Goal: Navigation & Orientation: Find specific page/section

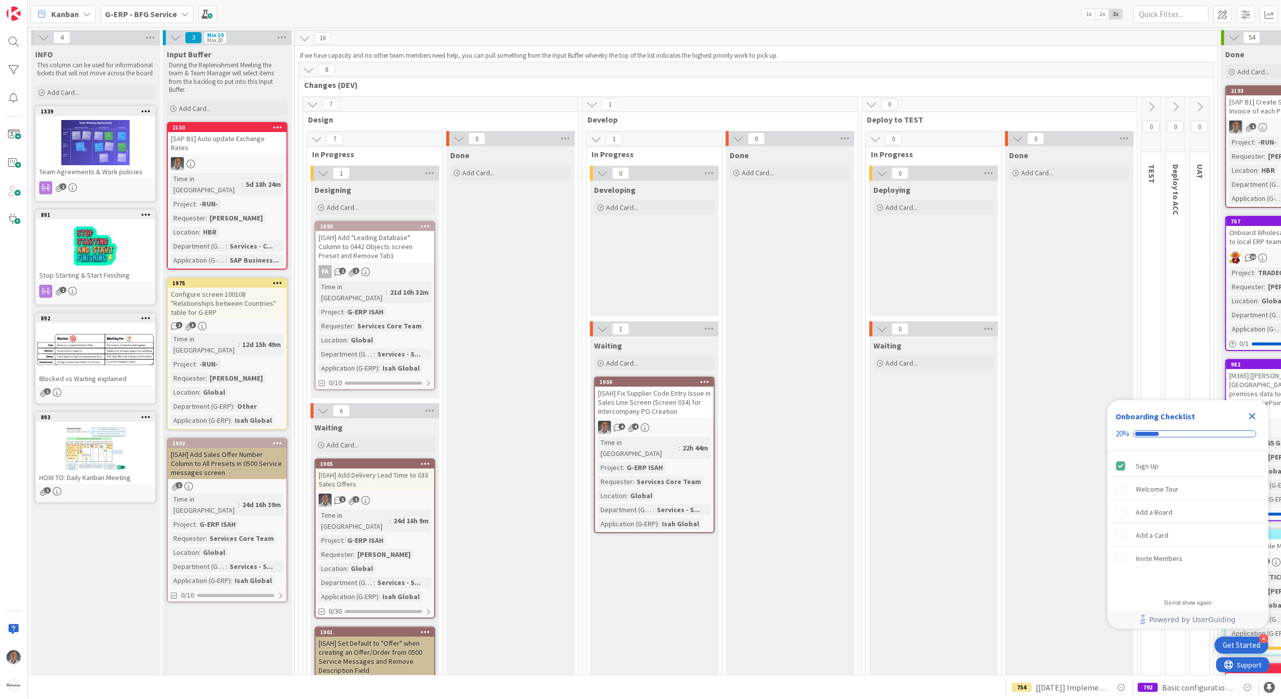
click at [167, 12] on b "G-ERP - BFG Service" at bounding box center [141, 14] width 72 height 10
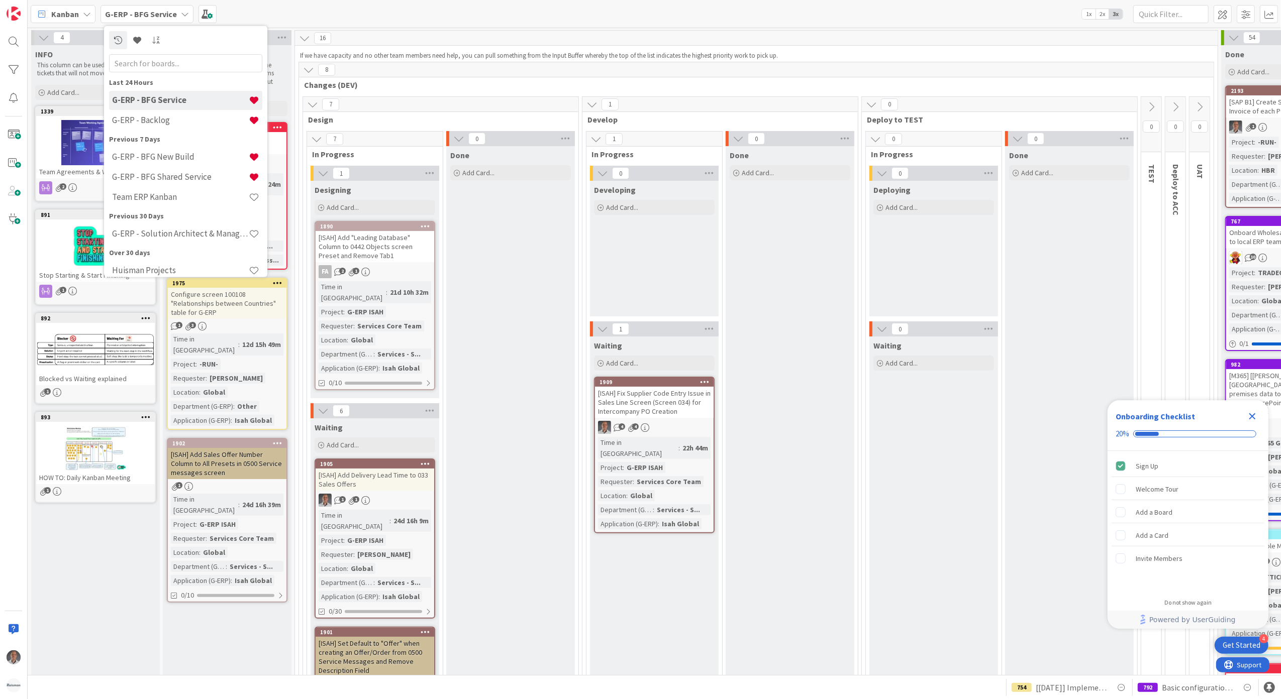
click at [1249, 413] on icon "Close Checklist" at bounding box center [1252, 417] width 12 height 12
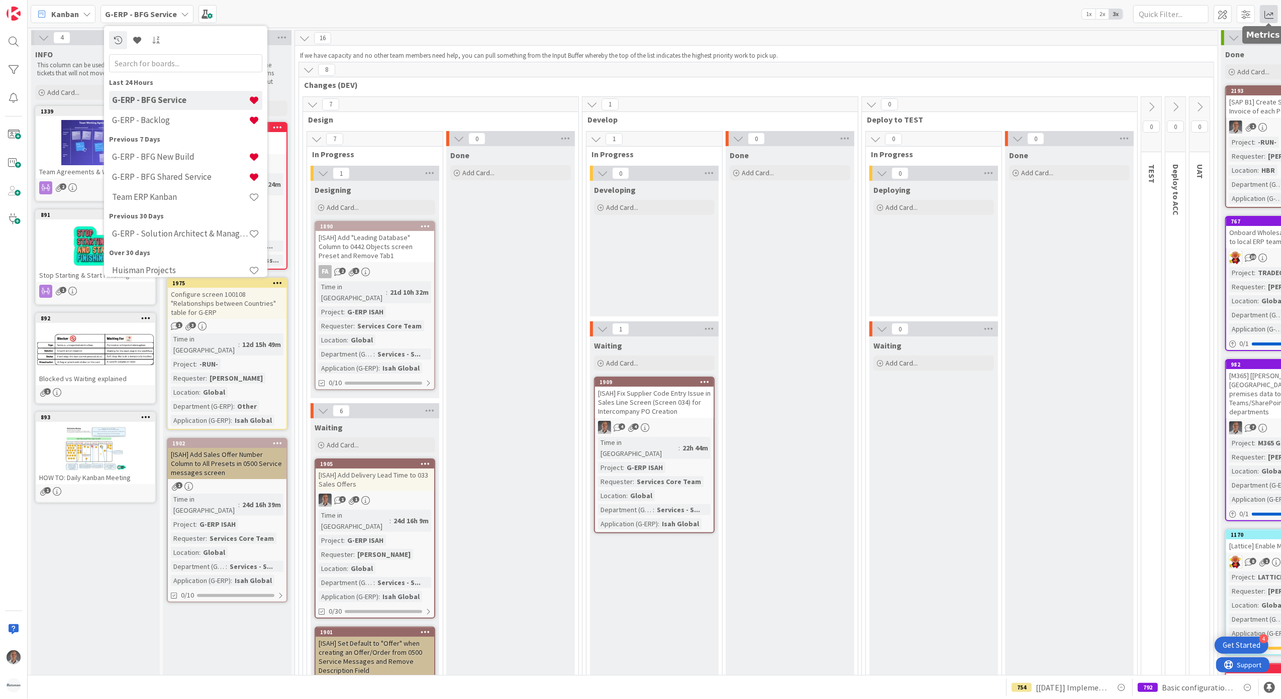
click at [1269, 11] on span at bounding box center [1269, 14] width 18 height 18
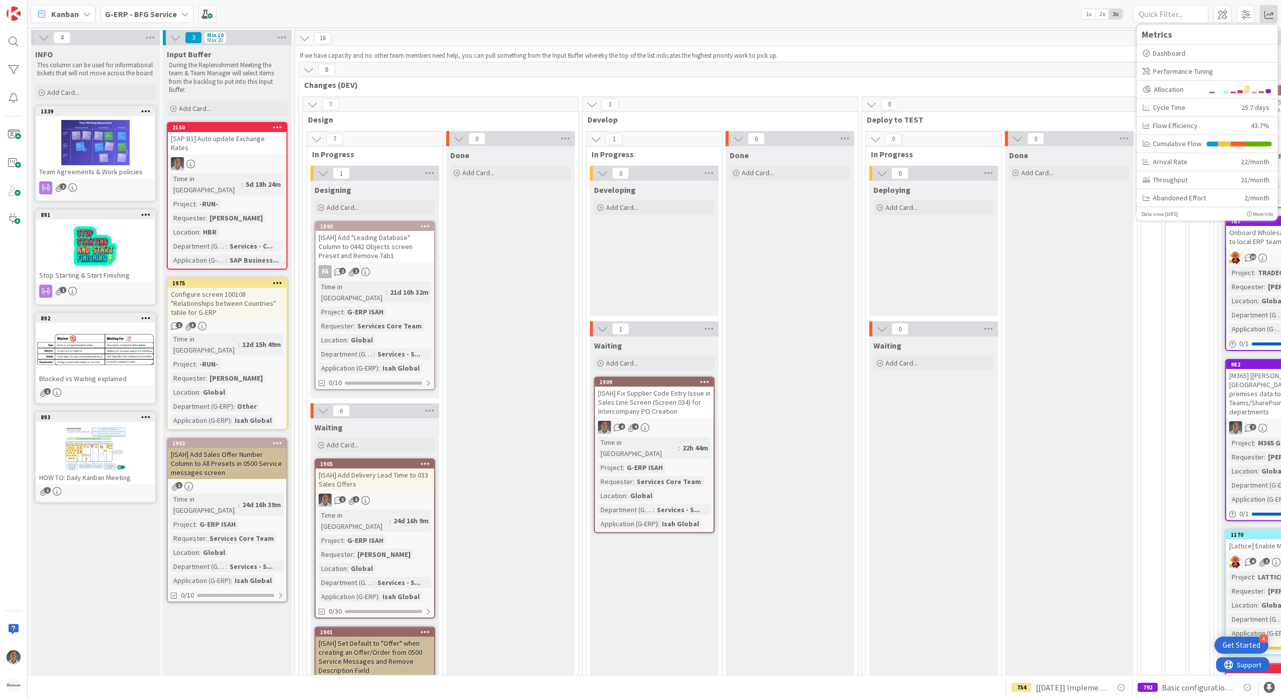
click at [133, 11] on b "G-ERP - BFG Service" at bounding box center [141, 14] width 72 height 10
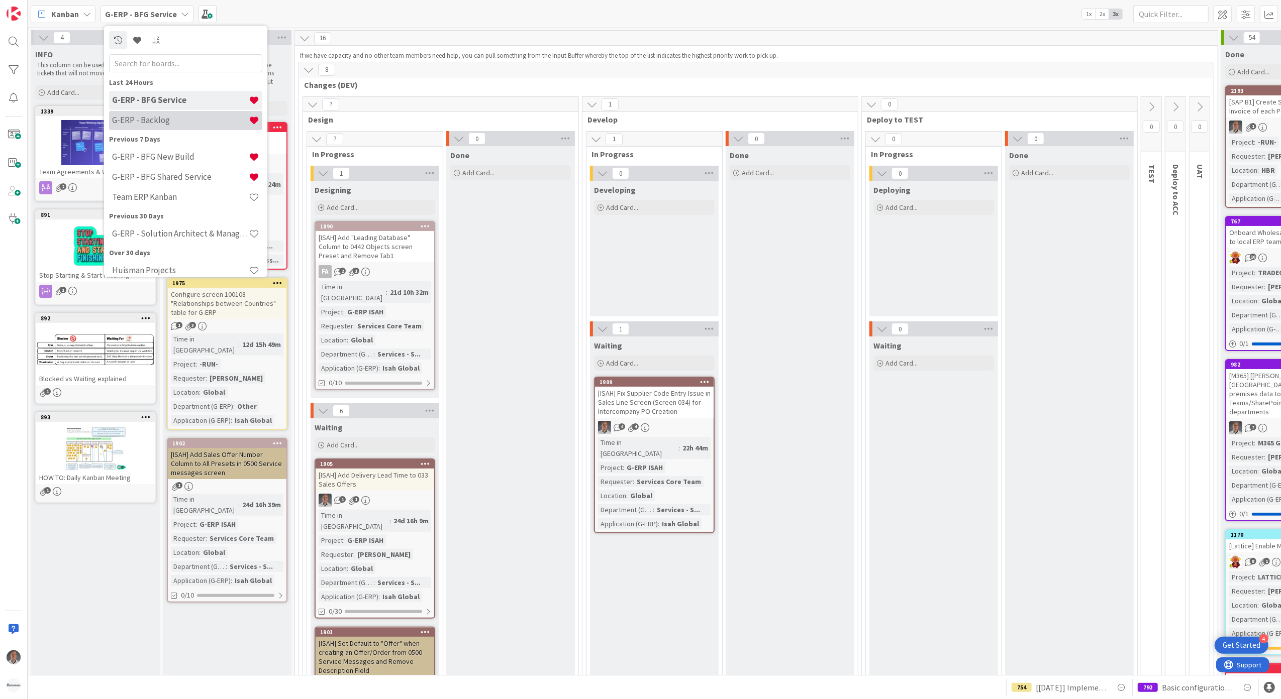
click at [167, 116] on h4 "G-ERP - Backlog" at bounding box center [180, 120] width 137 height 10
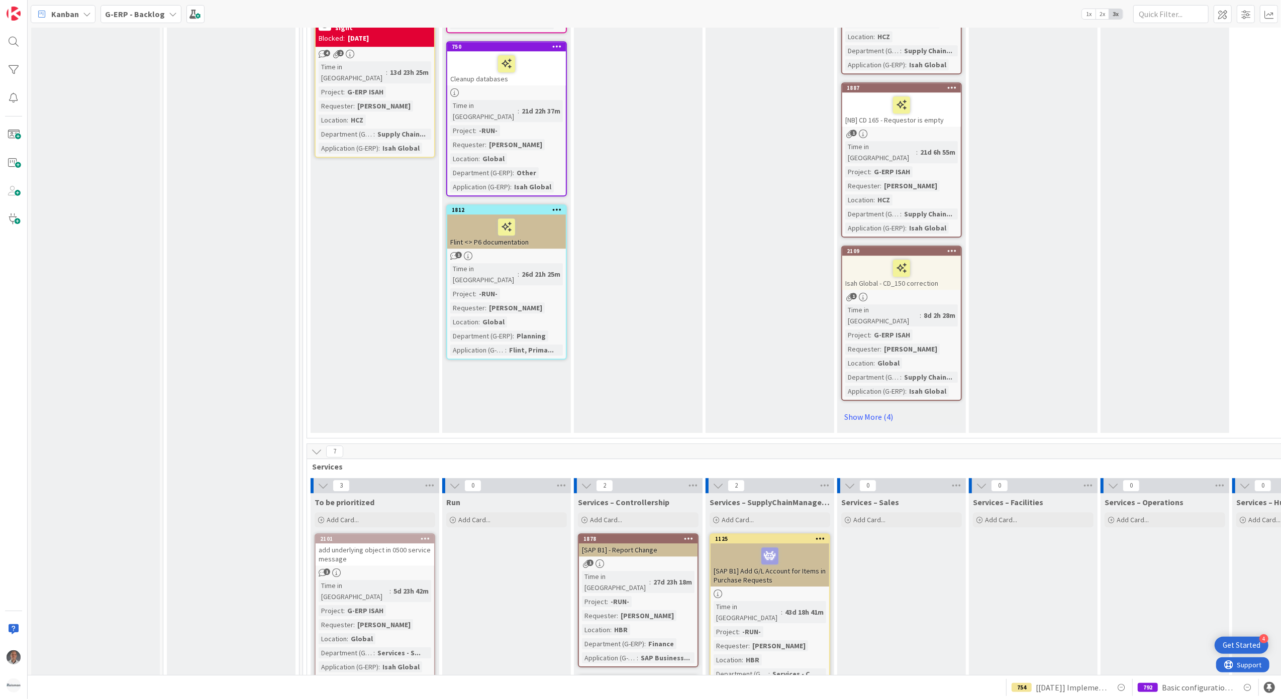
scroll to position [3040, 0]
